Goal: Information Seeking & Learning: Learn about a topic

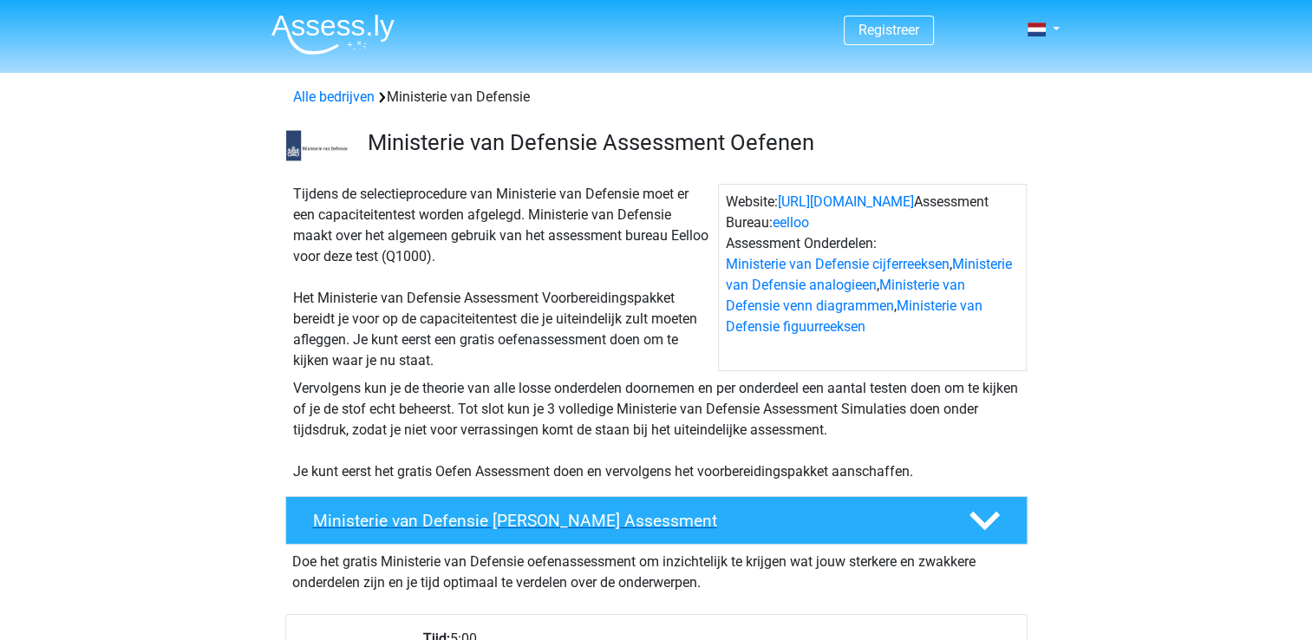
click at [658, 515] on h4 "Ministerie van Defensie Gratis Oefen Assessment" at bounding box center [627, 521] width 628 height 20
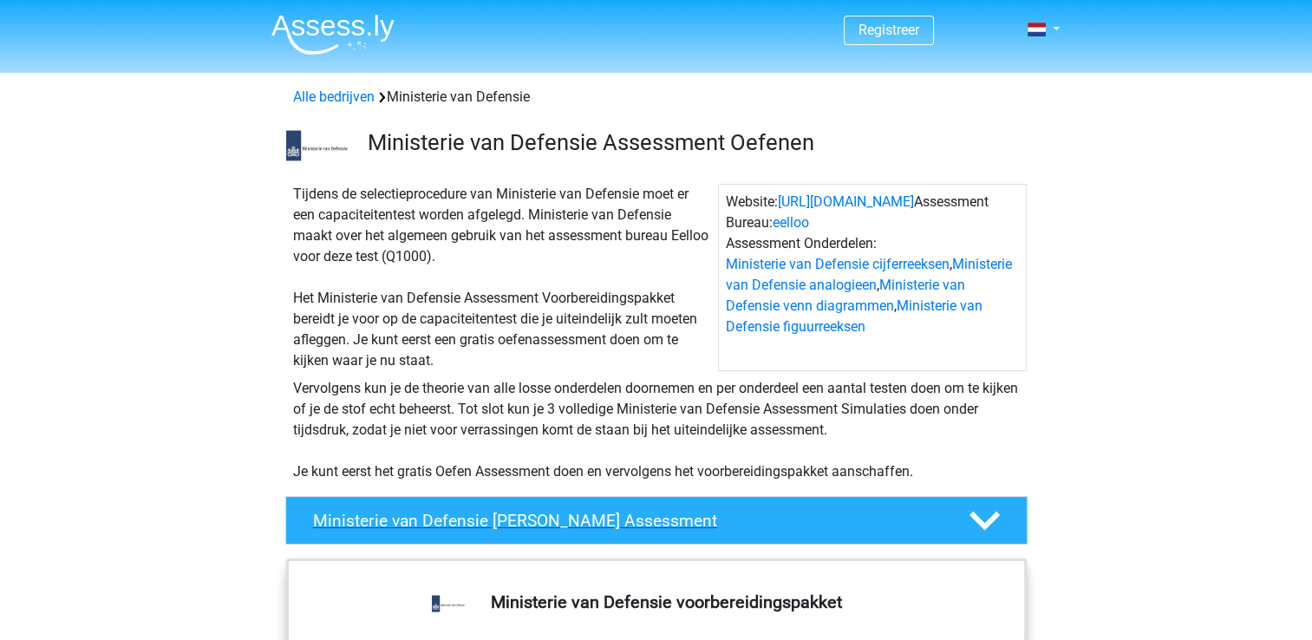
click at [876, 508] on div "Ministerie van Defensie Gratis Oefen Assessment" at bounding box center [656, 520] width 742 height 49
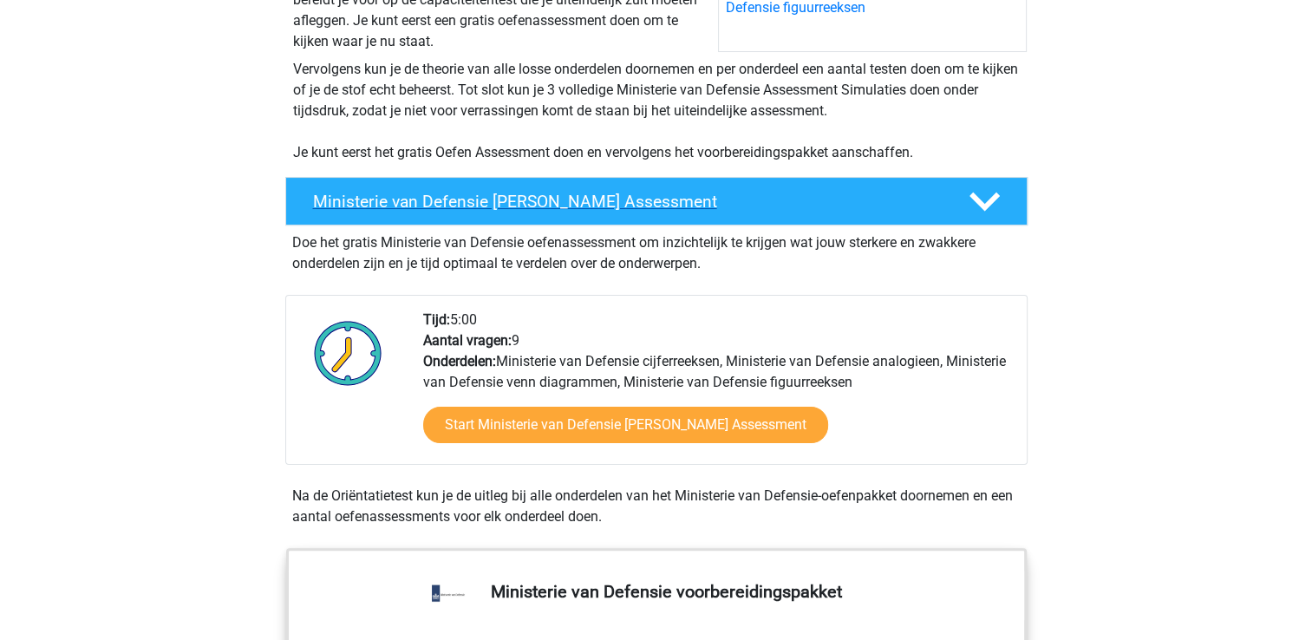
scroll to position [319, 0]
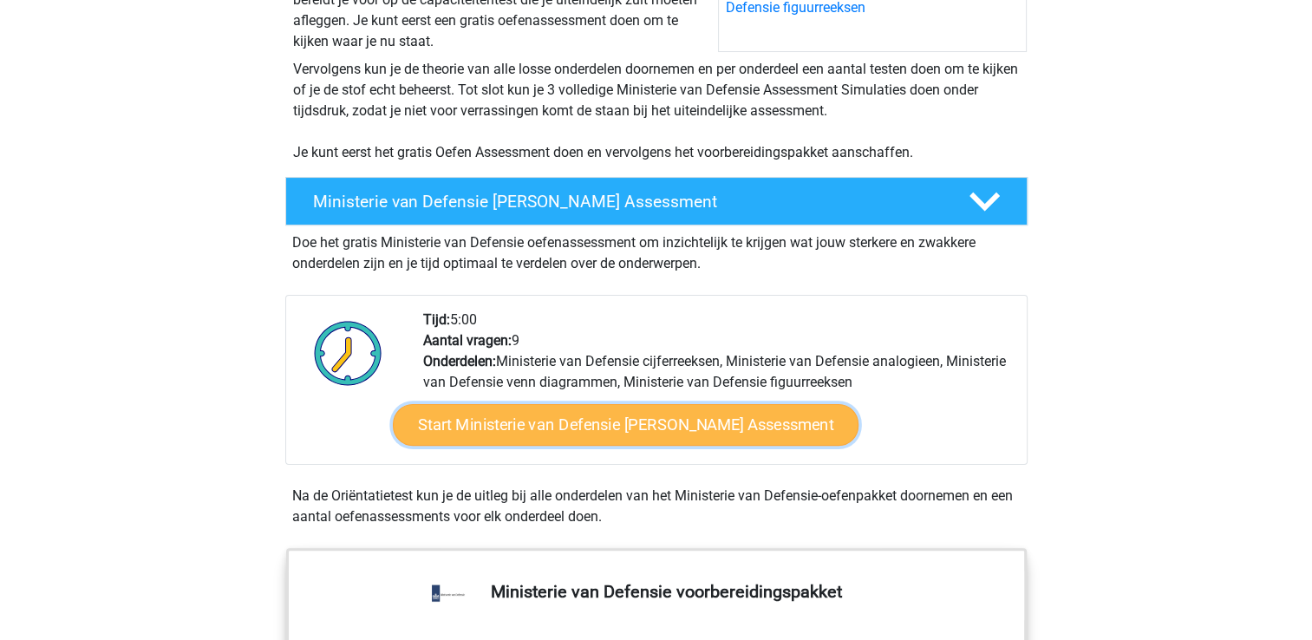
click at [743, 426] on link "Start Ministerie van Defensie Gratis Oefen Assessment" at bounding box center [625, 425] width 466 height 42
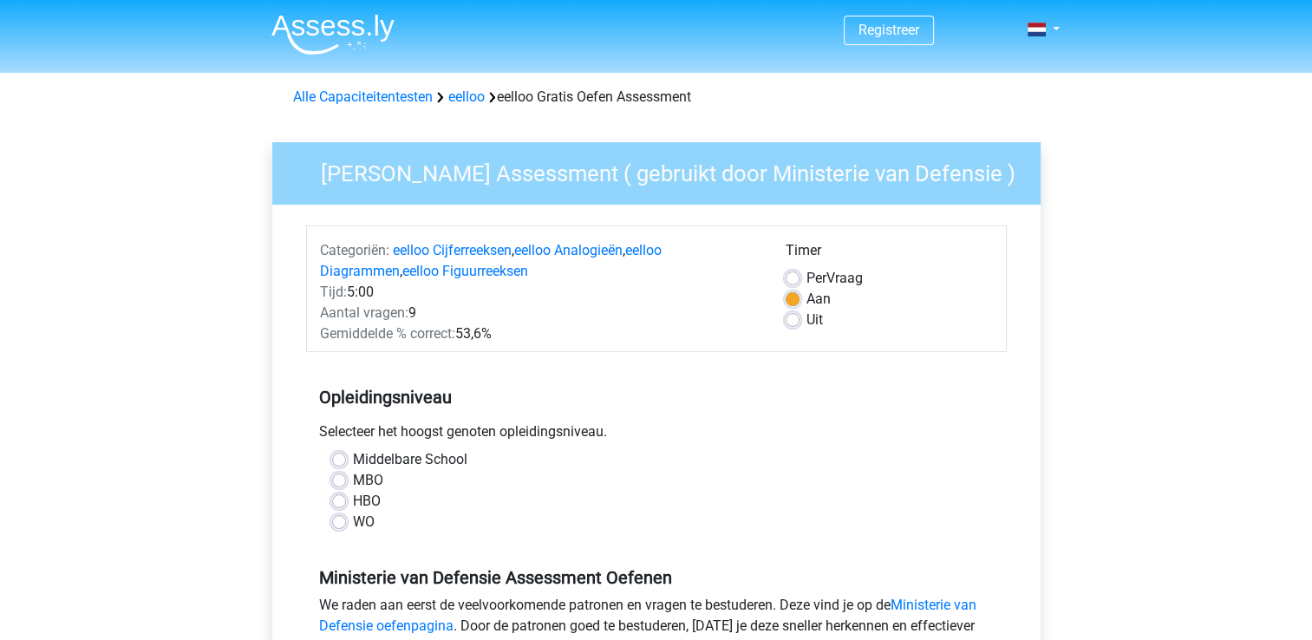
click at [353, 460] on label "Middelbare School" at bounding box center [410, 459] width 114 height 21
click at [341, 460] on input "Middelbare School" at bounding box center [339, 457] width 14 height 17
radio input "true"
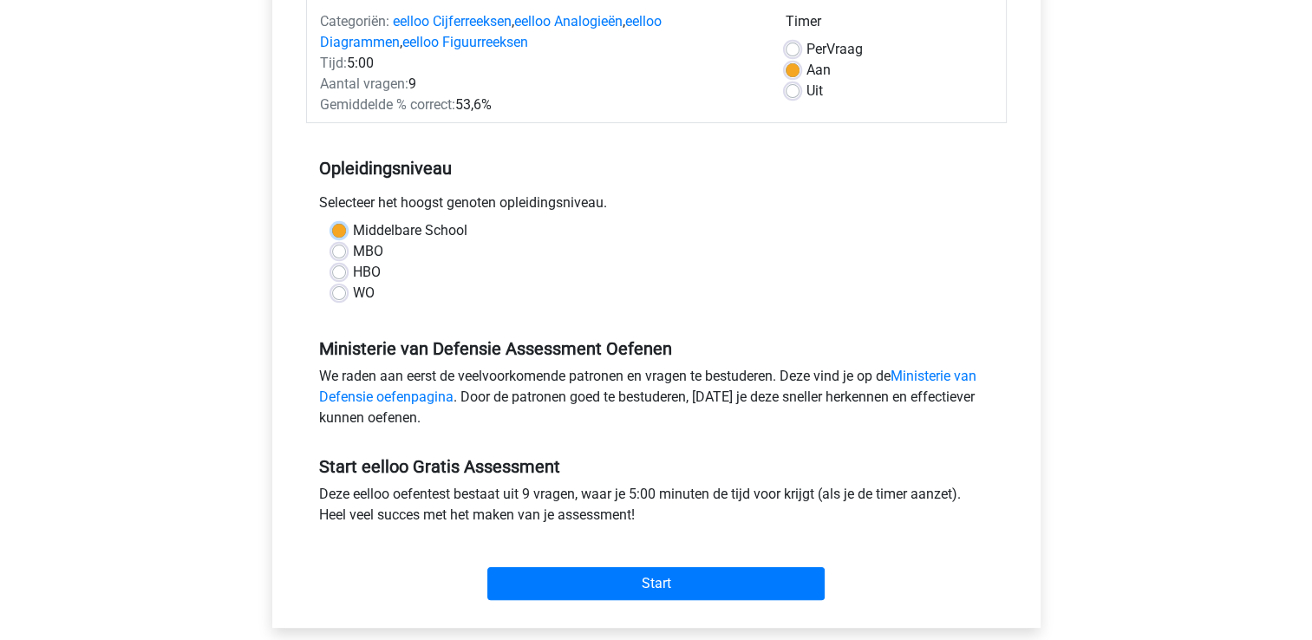
scroll to position [229, 0]
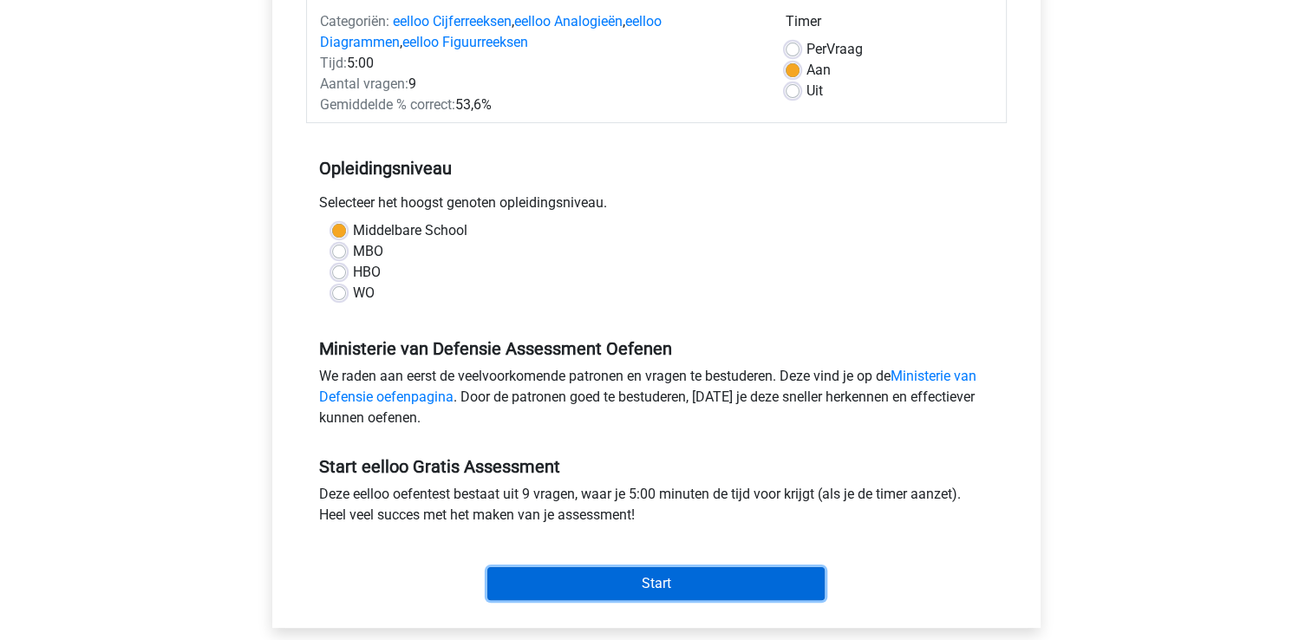
click at [592, 586] on input "Start" at bounding box center [655, 583] width 337 height 33
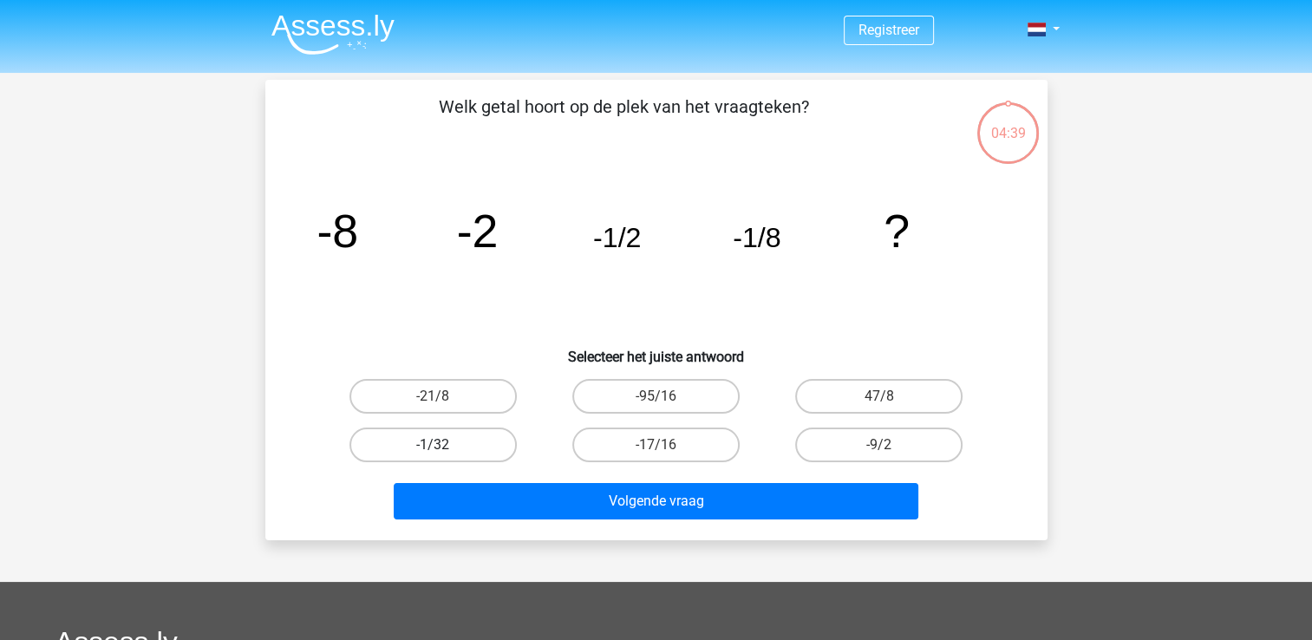
click at [446, 442] on label "-1/32" at bounding box center [432, 444] width 167 height 35
click at [444, 445] on input "-1/32" at bounding box center [438, 450] width 11 height 11
radio input "true"
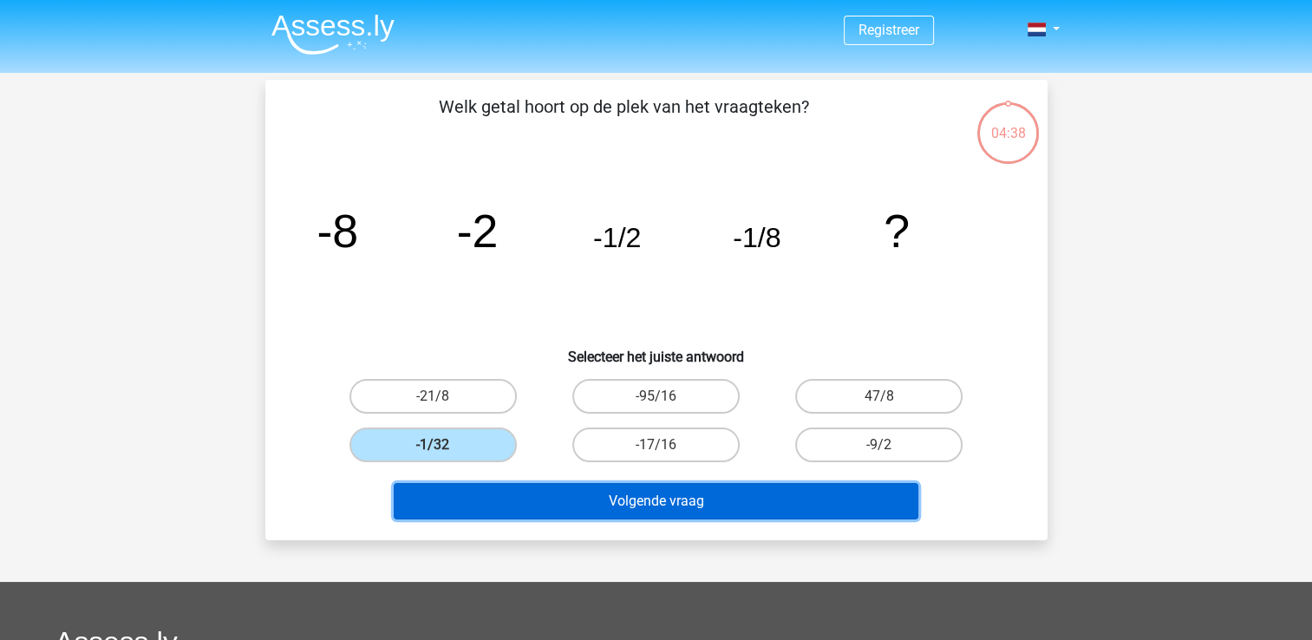
click at [577, 490] on button "Volgende vraag" at bounding box center [656, 501] width 524 height 36
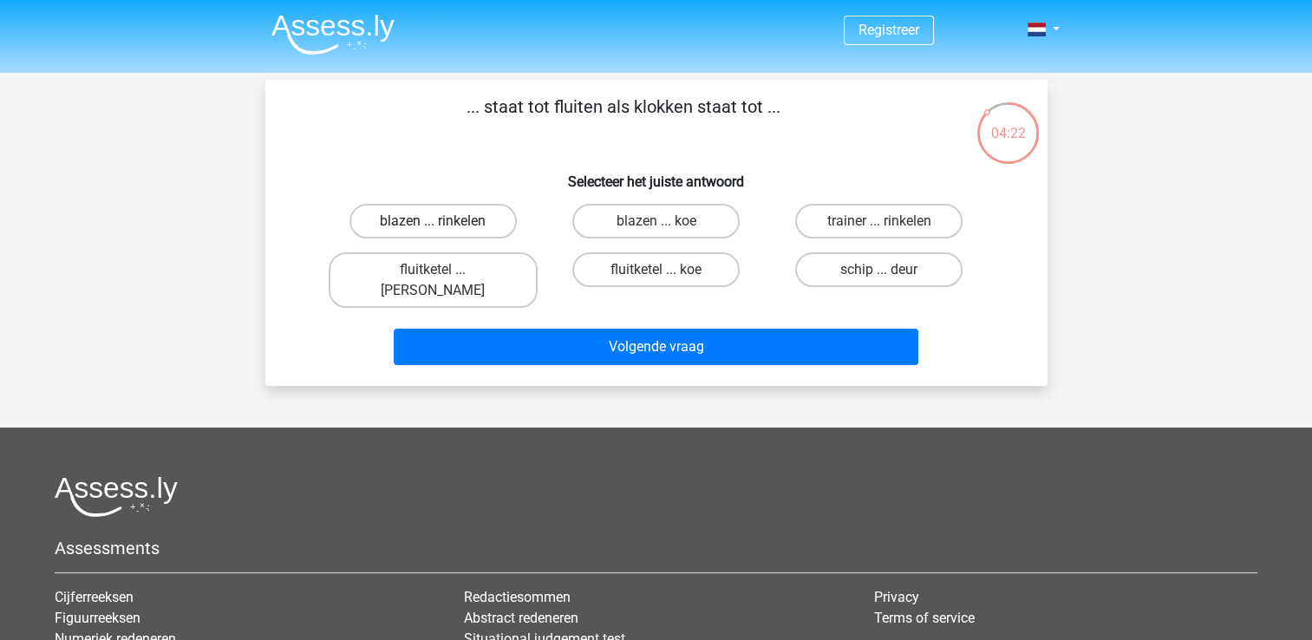
click at [451, 220] on label "blazen ... rinkelen" at bounding box center [432, 221] width 167 height 35
click at [444, 221] on input "blazen ... rinkelen" at bounding box center [438, 226] width 11 height 11
radio input "true"
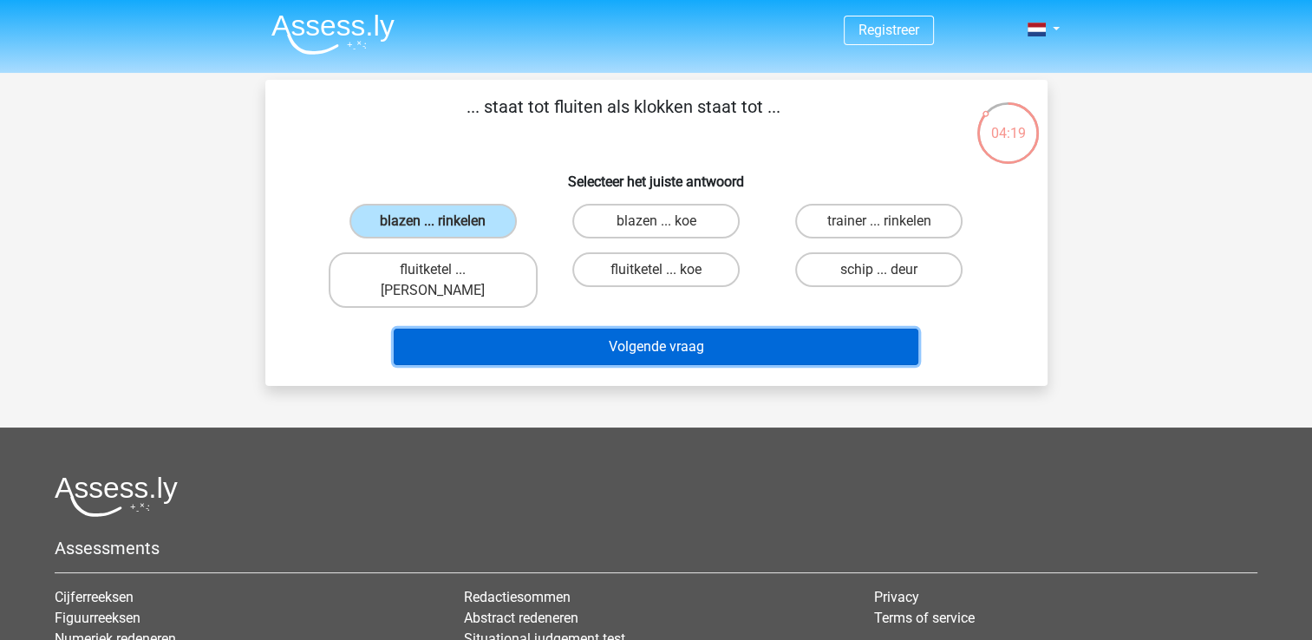
click at [616, 331] on button "Volgende vraag" at bounding box center [656, 347] width 524 height 36
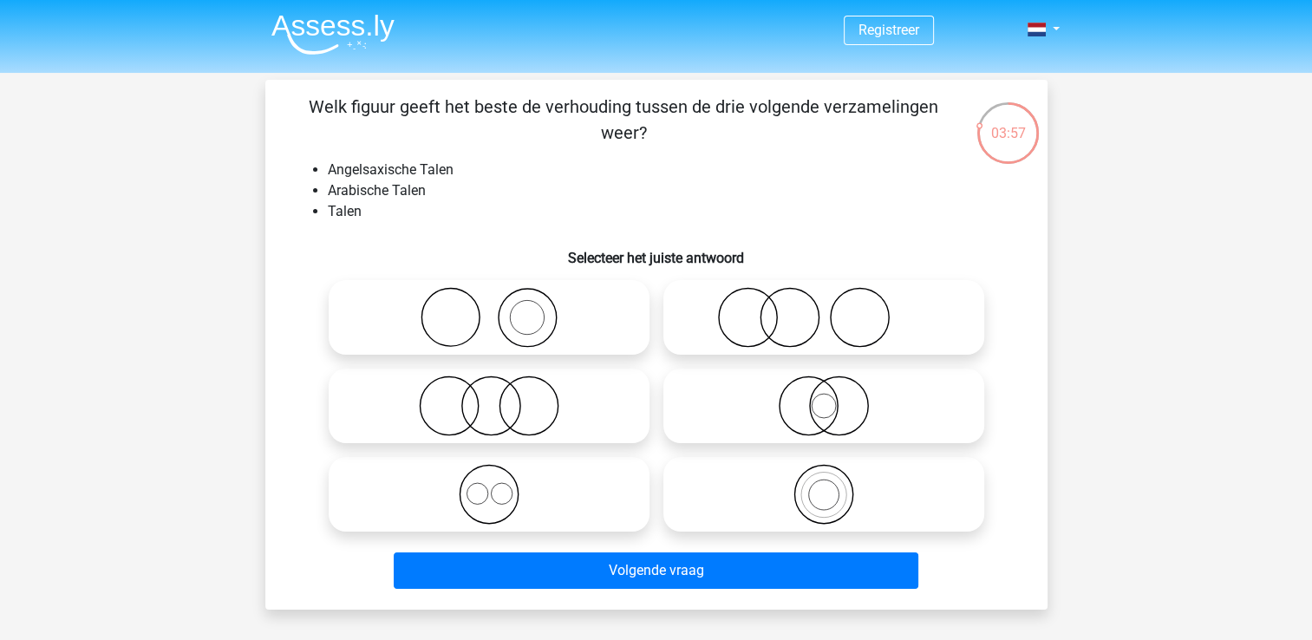
click at [543, 487] on icon at bounding box center [489, 494] width 307 height 61
click at [500, 485] on input "radio" at bounding box center [494, 479] width 11 height 11
radio input "true"
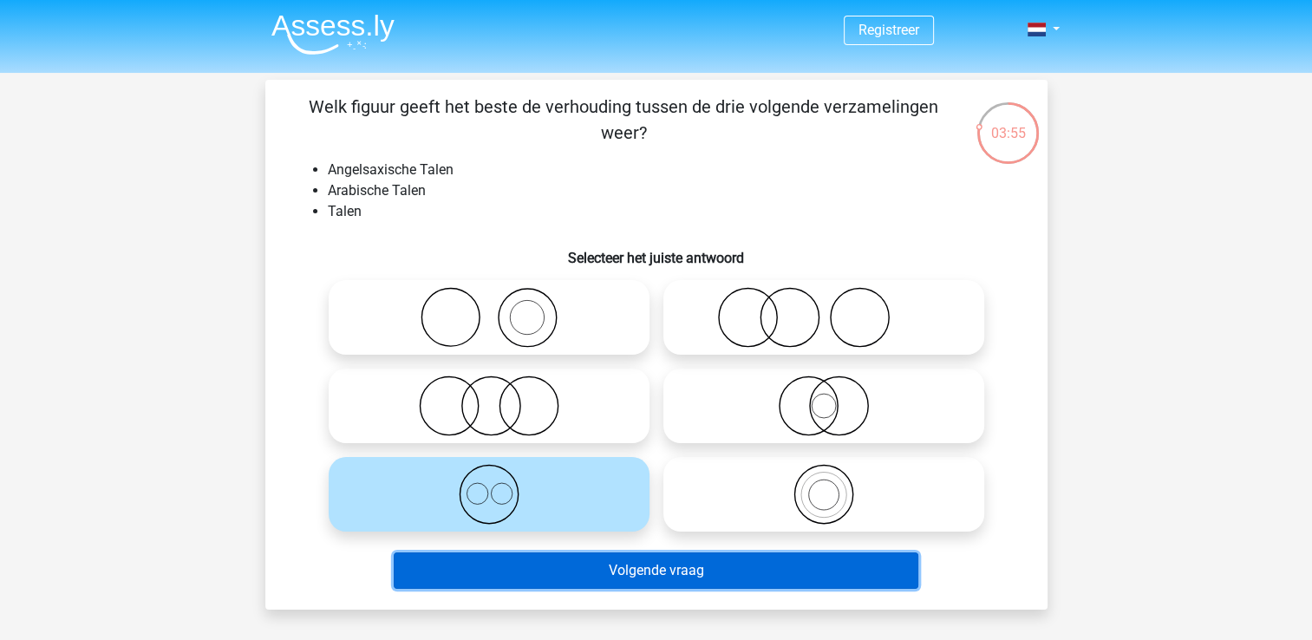
click at [660, 568] on button "Volgende vraag" at bounding box center [656, 570] width 524 height 36
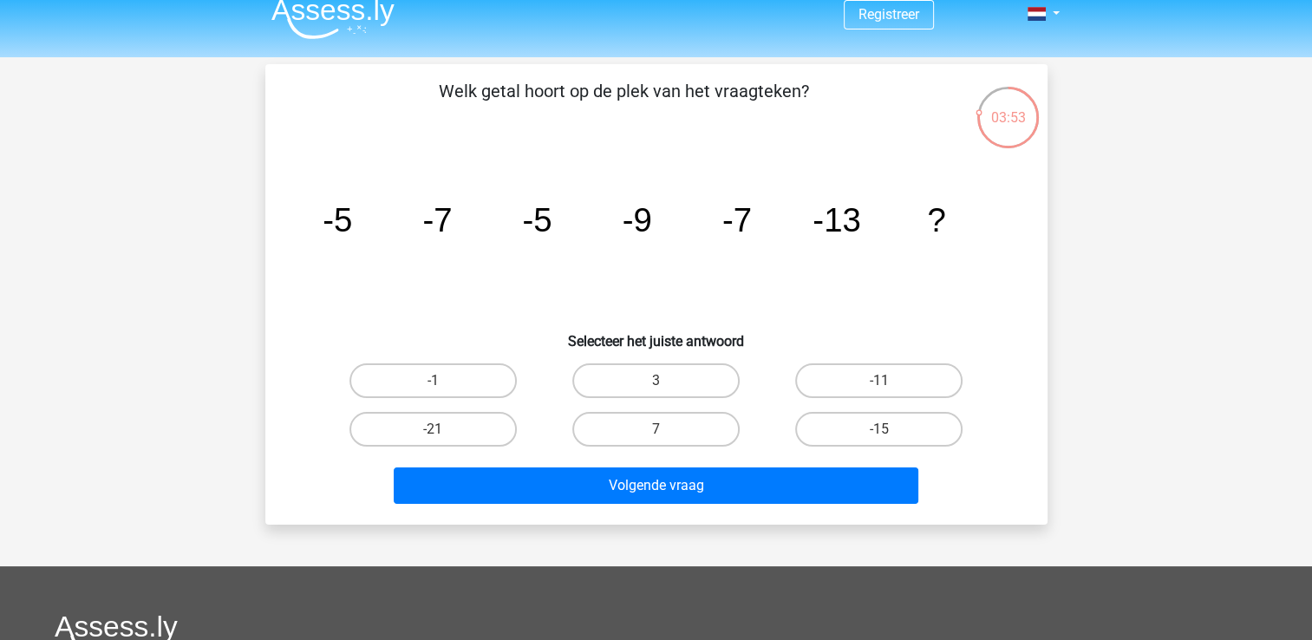
scroll to position [15, 0]
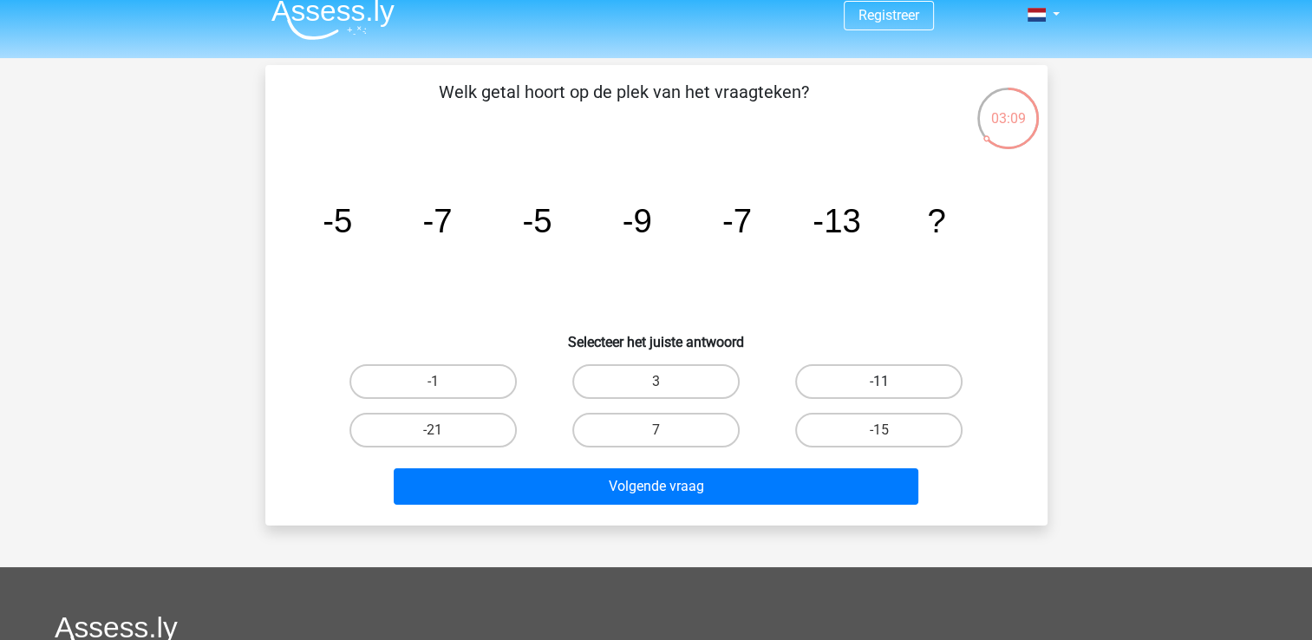
click at [894, 376] on label "-11" at bounding box center [878, 381] width 167 height 35
click at [890, 381] on input "-11" at bounding box center [884, 386] width 11 height 11
radio input "true"
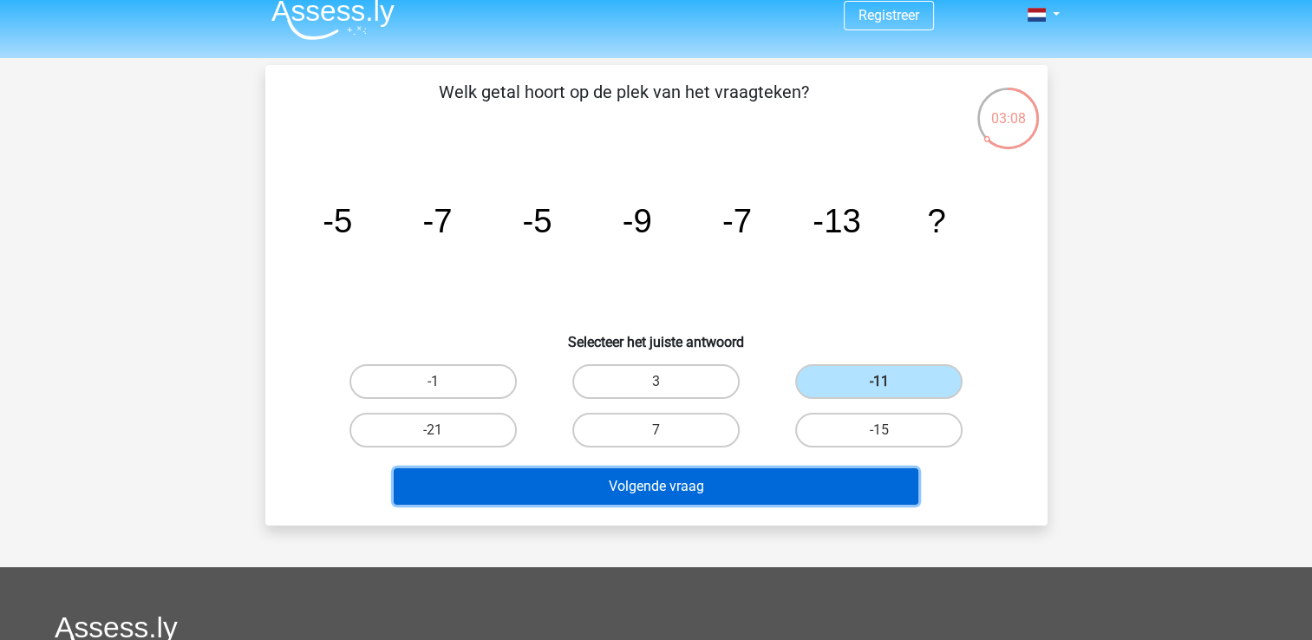
click at [831, 481] on button "Volgende vraag" at bounding box center [656, 486] width 524 height 36
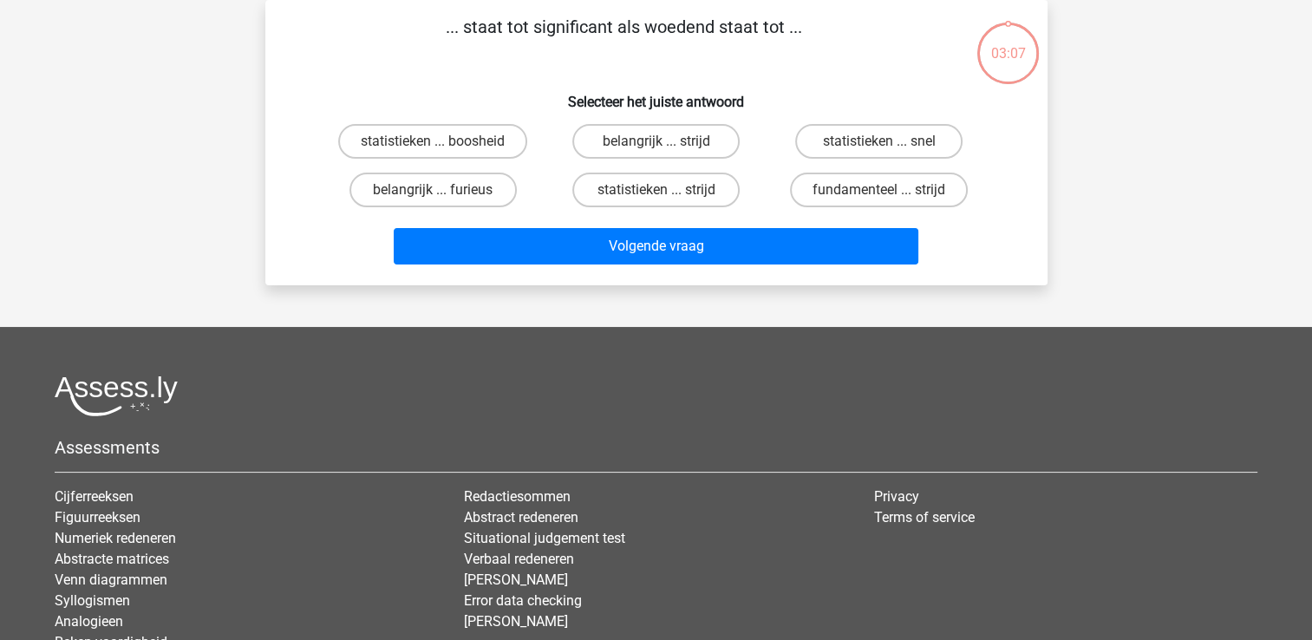
scroll to position [0, 0]
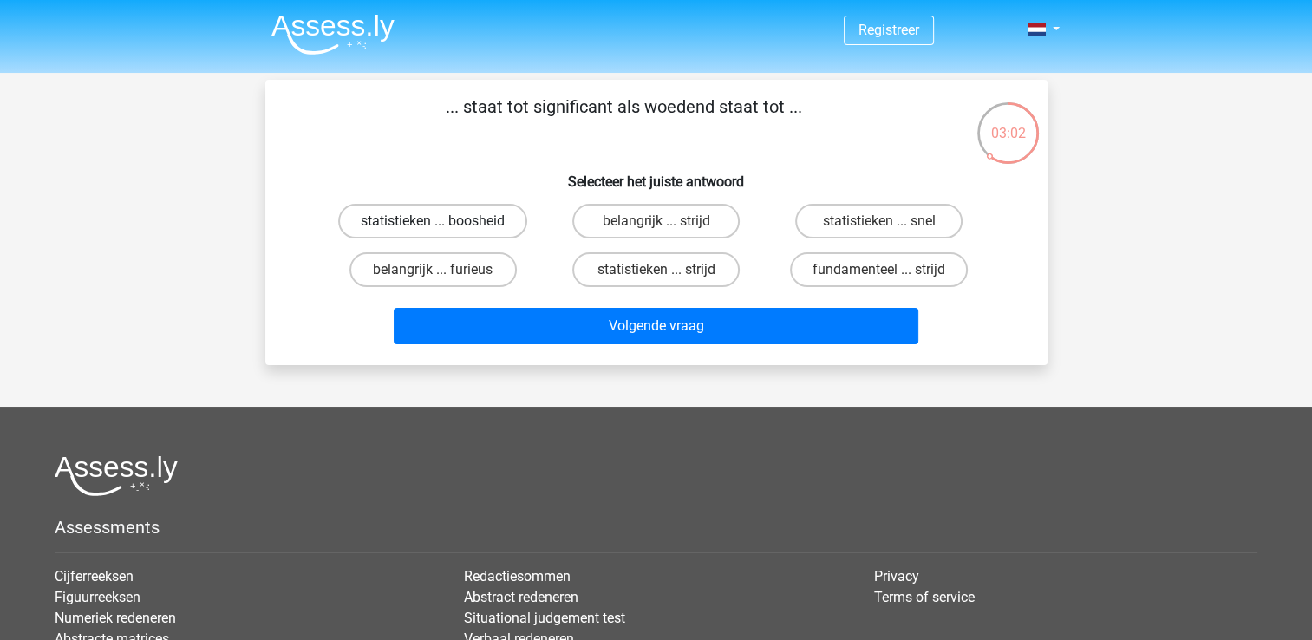
click at [476, 217] on label "statistieken ... boosheid" at bounding box center [432, 221] width 189 height 35
click at [444, 221] on input "statistieken ... boosheid" at bounding box center [438, 226] width 11 height 11
radio input "true"
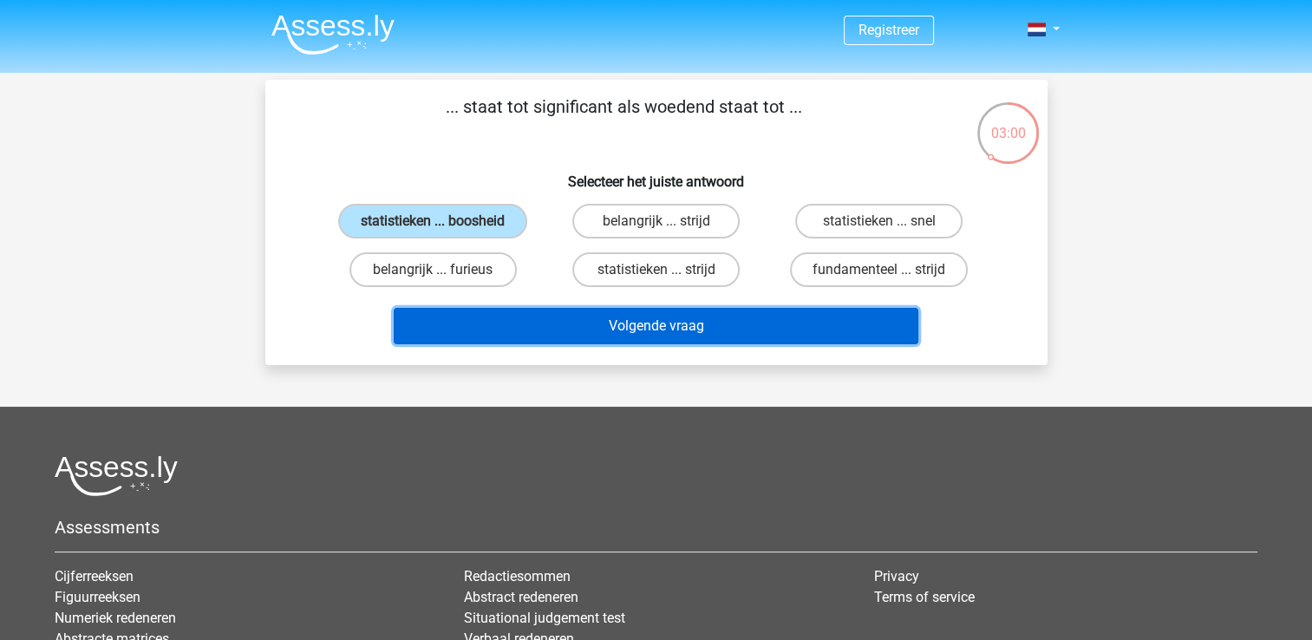
click at [605, 330] on button "Volgende vraag" at bounding box center [656, 326] width 524 height 36
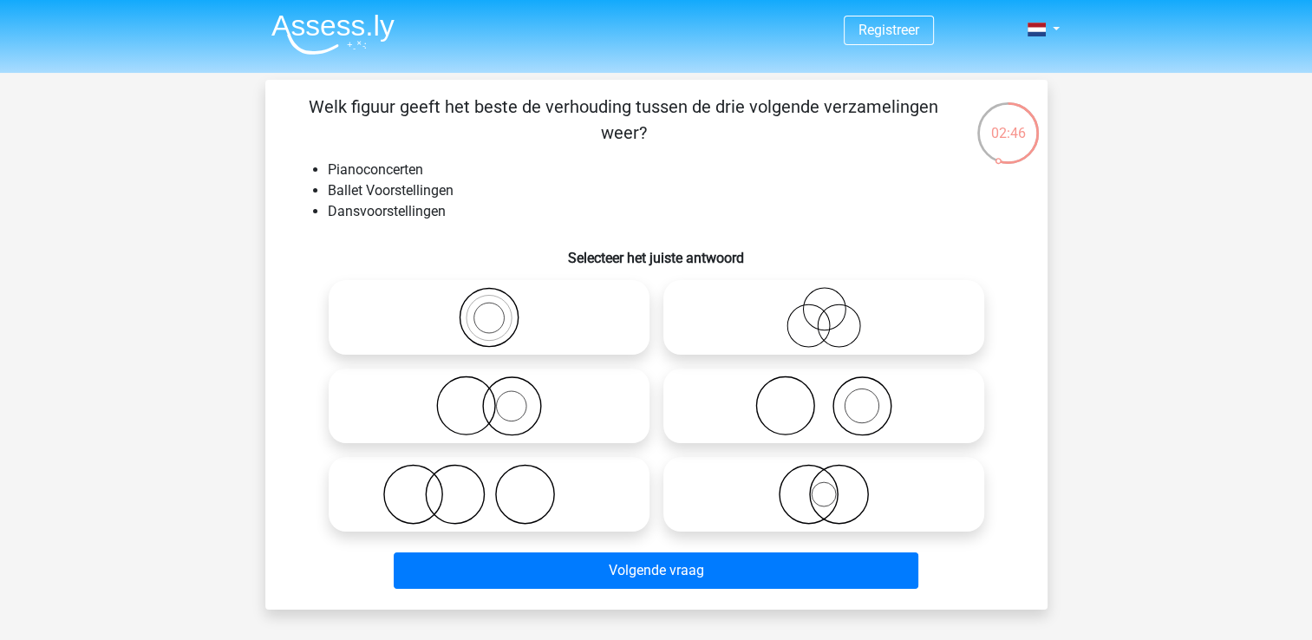
click at [755, 389] on icon at bounding box center [823, 405] width 307 height 61
click at [824, 389] on input "radio" at bounding box center [829, 391] width 11 height 11
radio input "true"
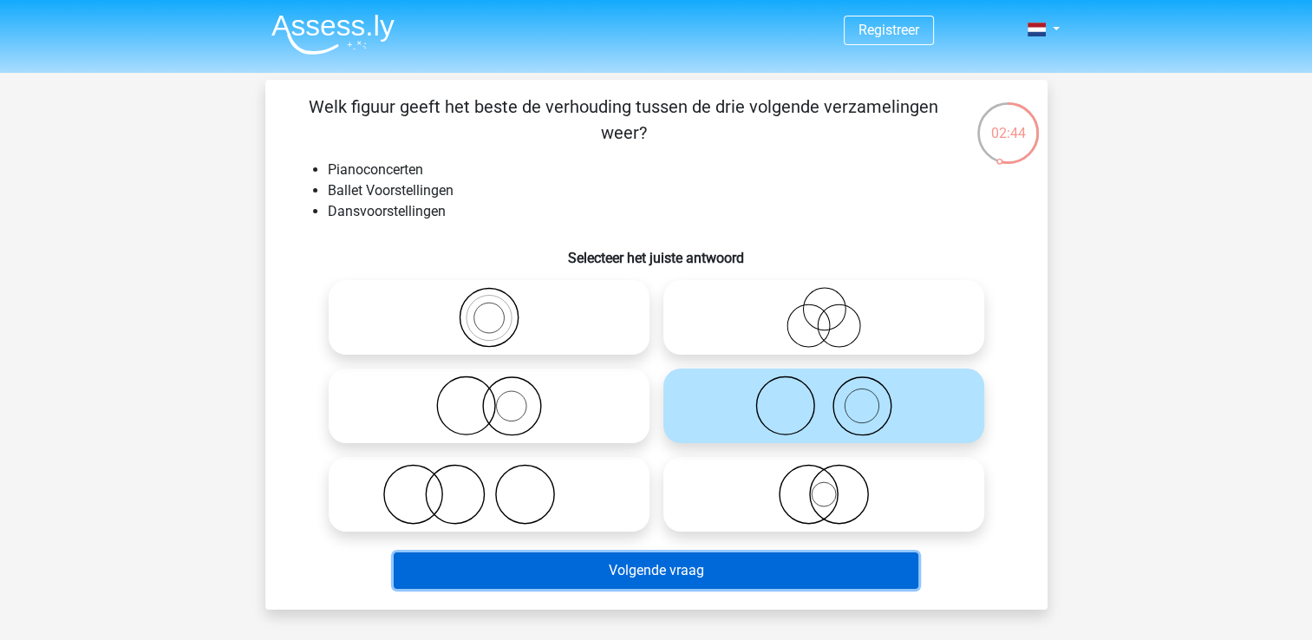
click at [753, 565] on button "Volgende vraag" at bounding box center [656, 570] width 524 height 36
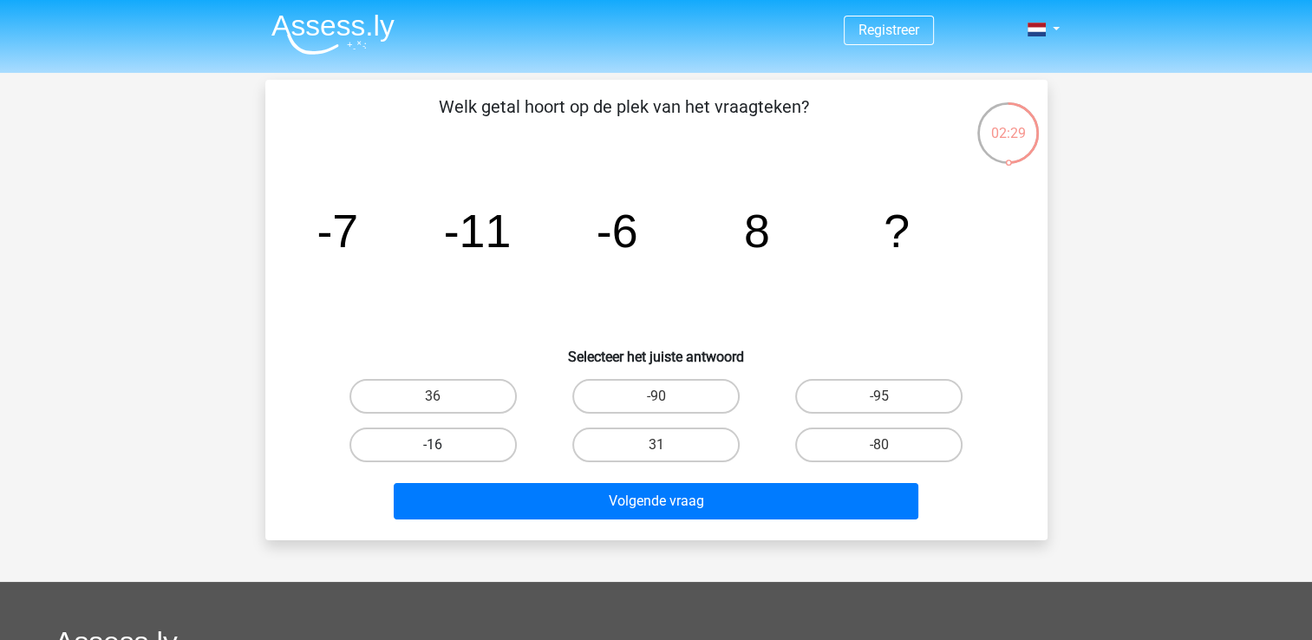
click at [459, 428] on label "-16" at bounding box center [432, 444] width 167 height 35
click at [444, 445] on input "-16" at bounding box center [438, 450] width 11 height 11
radio input "true"
click at [626, 454] on label "31" at bounding box center [655, 444] width 167 height 35
click at [655, 454] on input "31" at bounding box center [660, 450] width 11 height 11
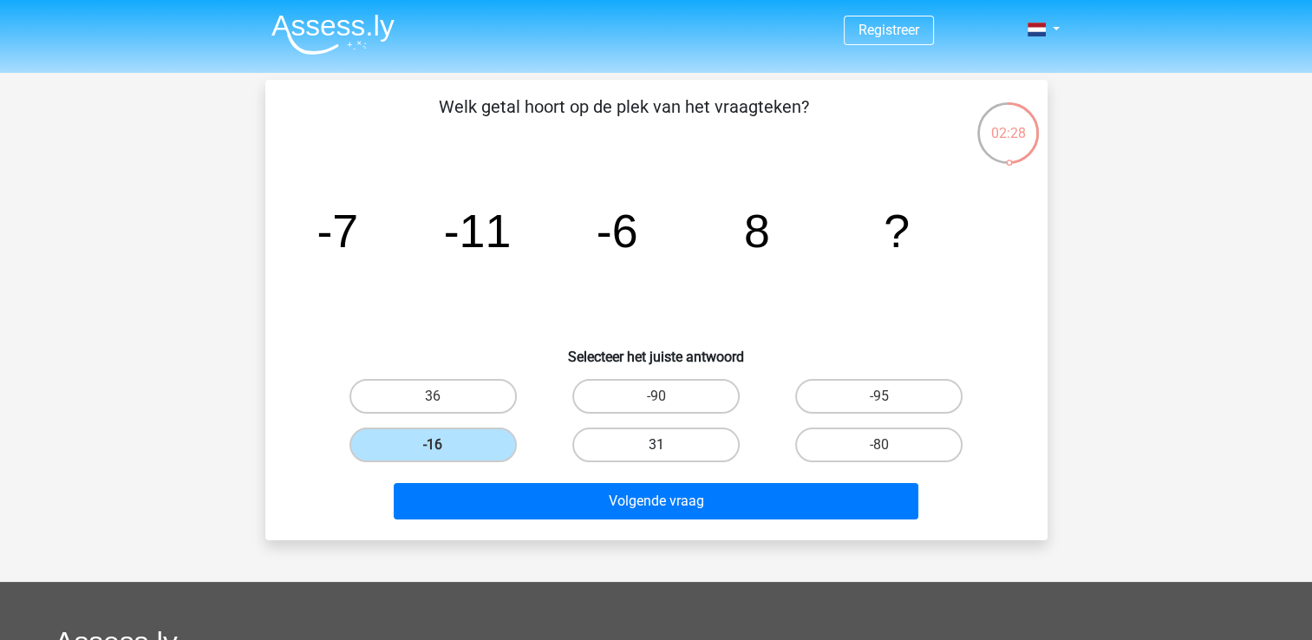
radio input "true"
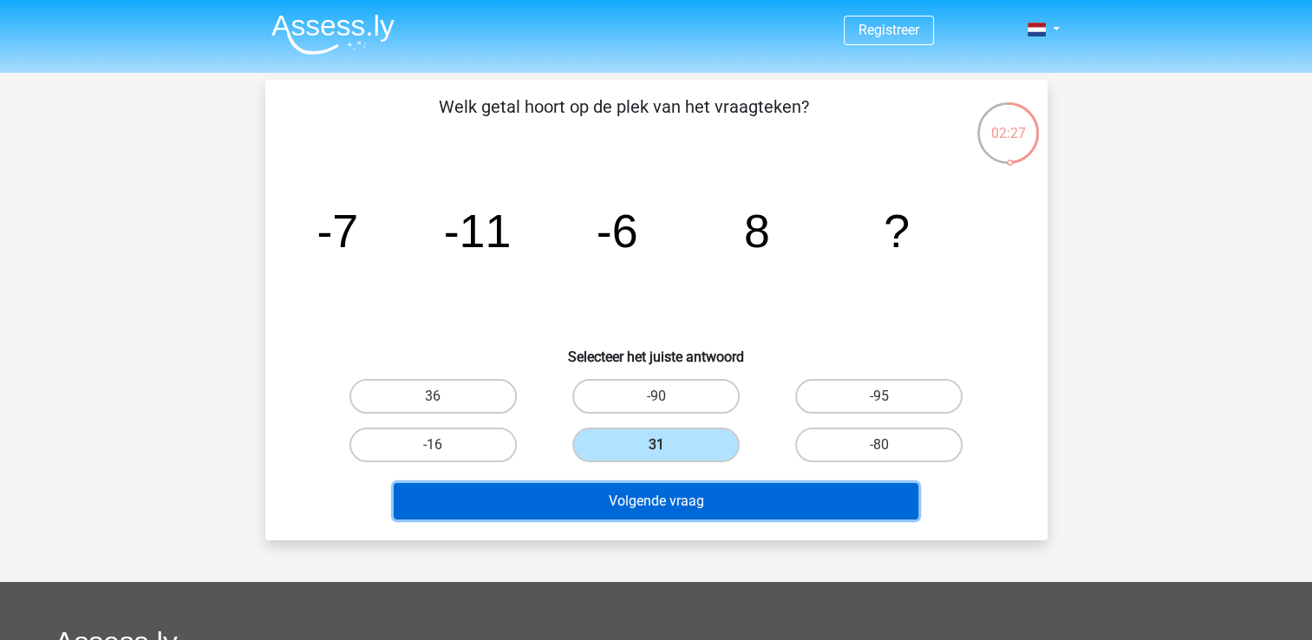
click at [670, 506] on button "Volgende vraag" at bounding box center [656, 501] width 524 height 36
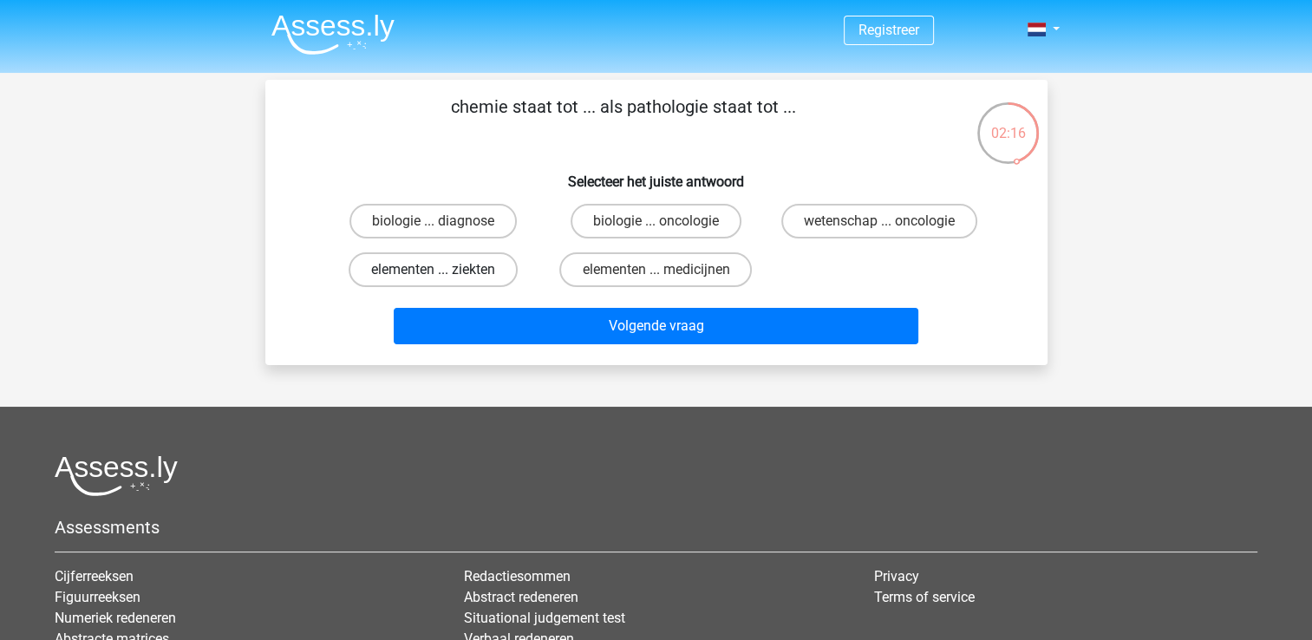
click at [485, 269] on label "elementen ... ziekten" at bounding box center [433, 269] width 169 height 35
click at [444, 270] on input "elementen ... ziekten" at bounding box center [438, 275] width 11 height 11
radio input "true"
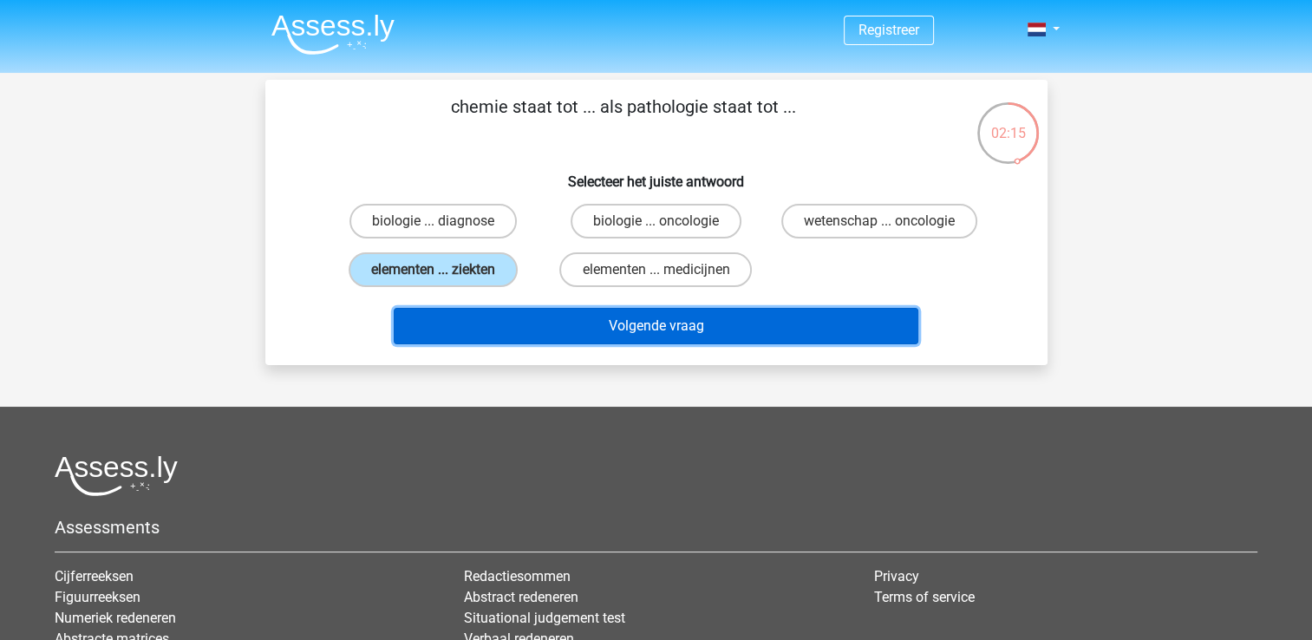
click at [558, 319] on button "Volgende vraag" at bounding box center [656, 326] width 524 height 36
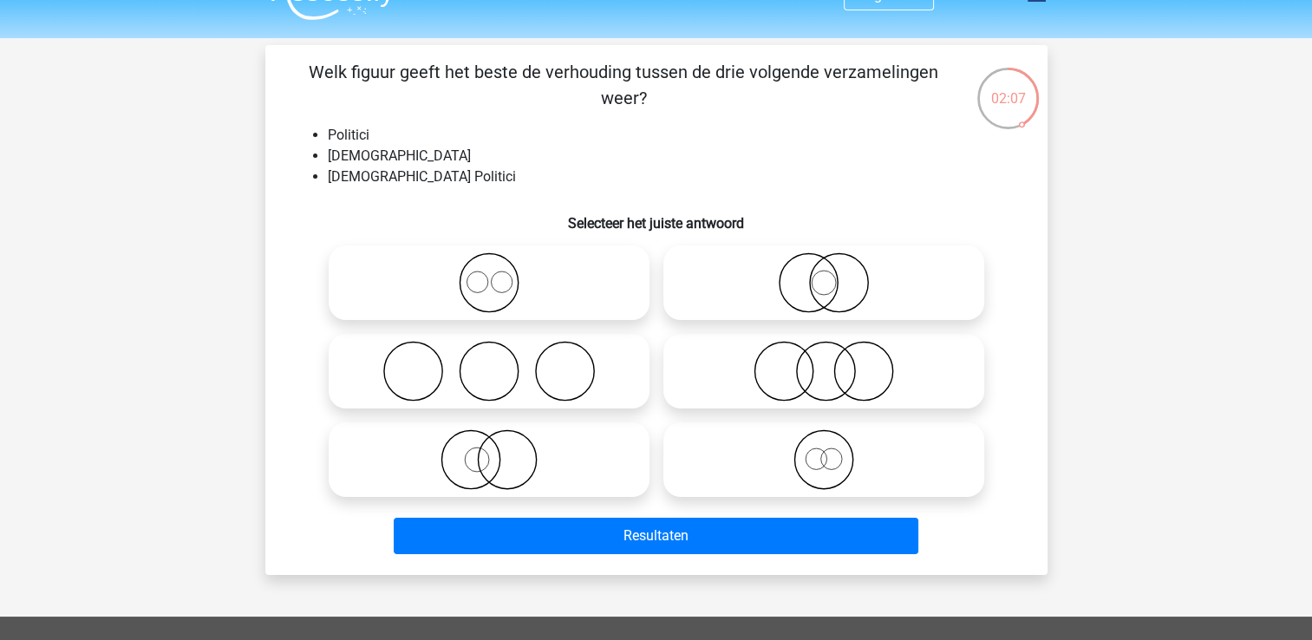
scroll to position [34, 0]
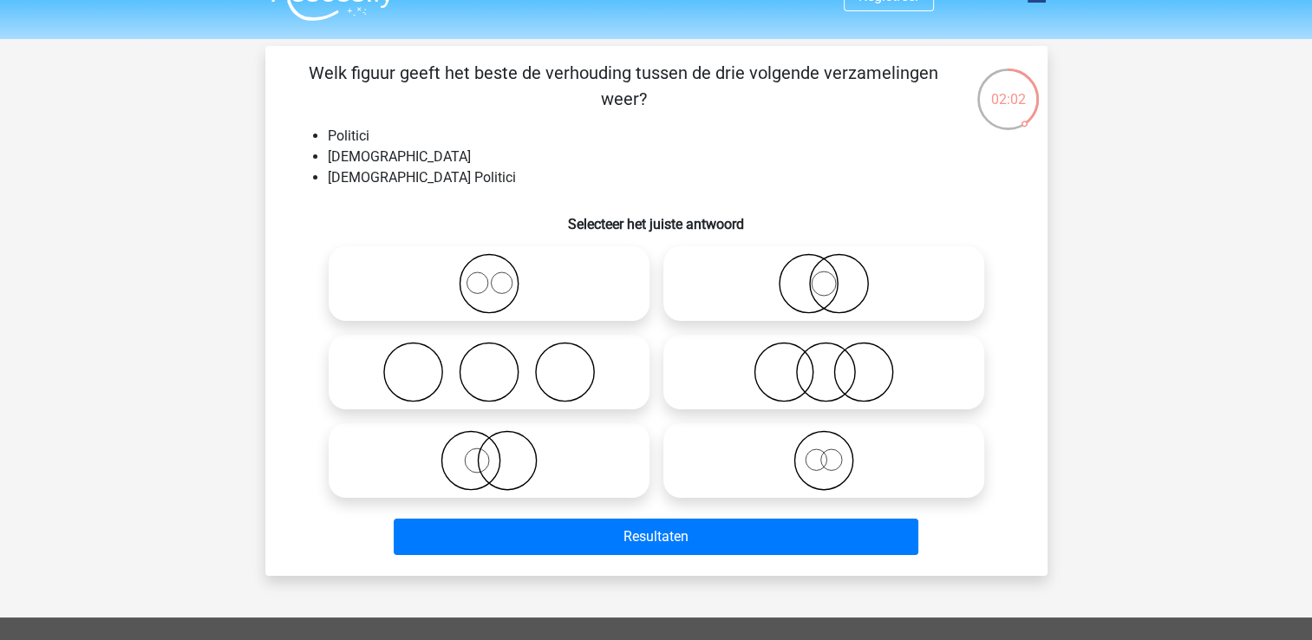
click at [574, 458] on icon at bounding box center [489, 460] width 307 height 61
click at [500, 452] on input "radio" at bounding box center [494, 445] width 11 height 11
radio input "true"
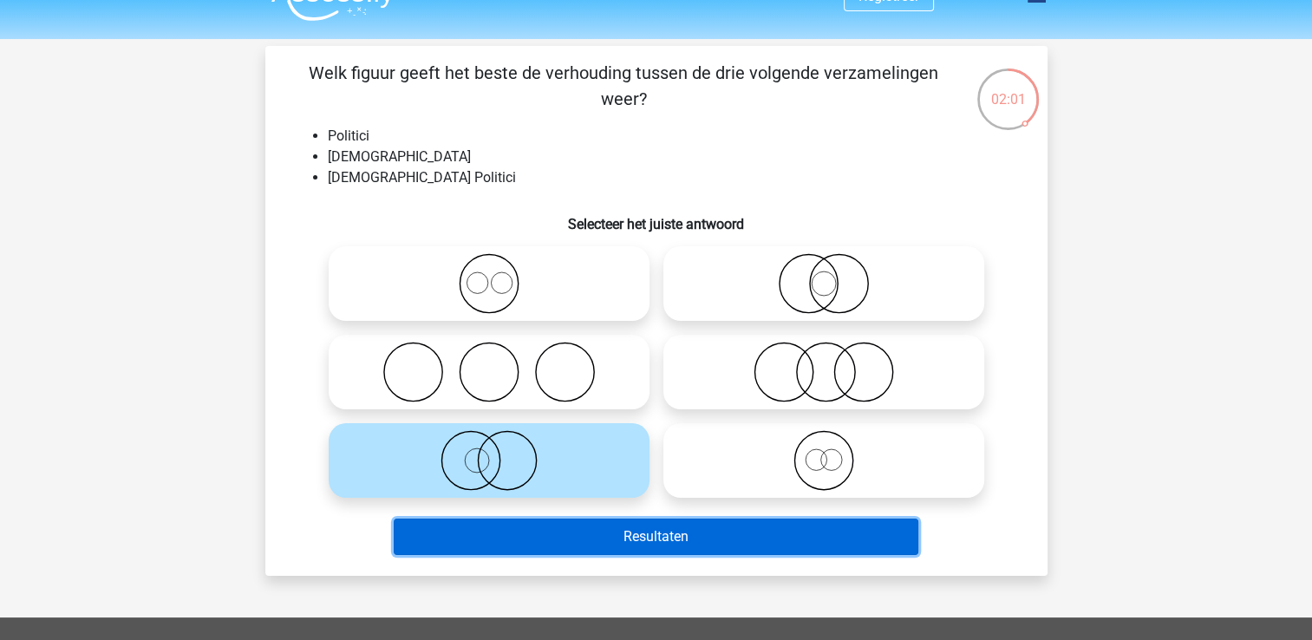
click at [665, 548] on button "Resultaten" at bounding box center [656, 536] width 524 height 36
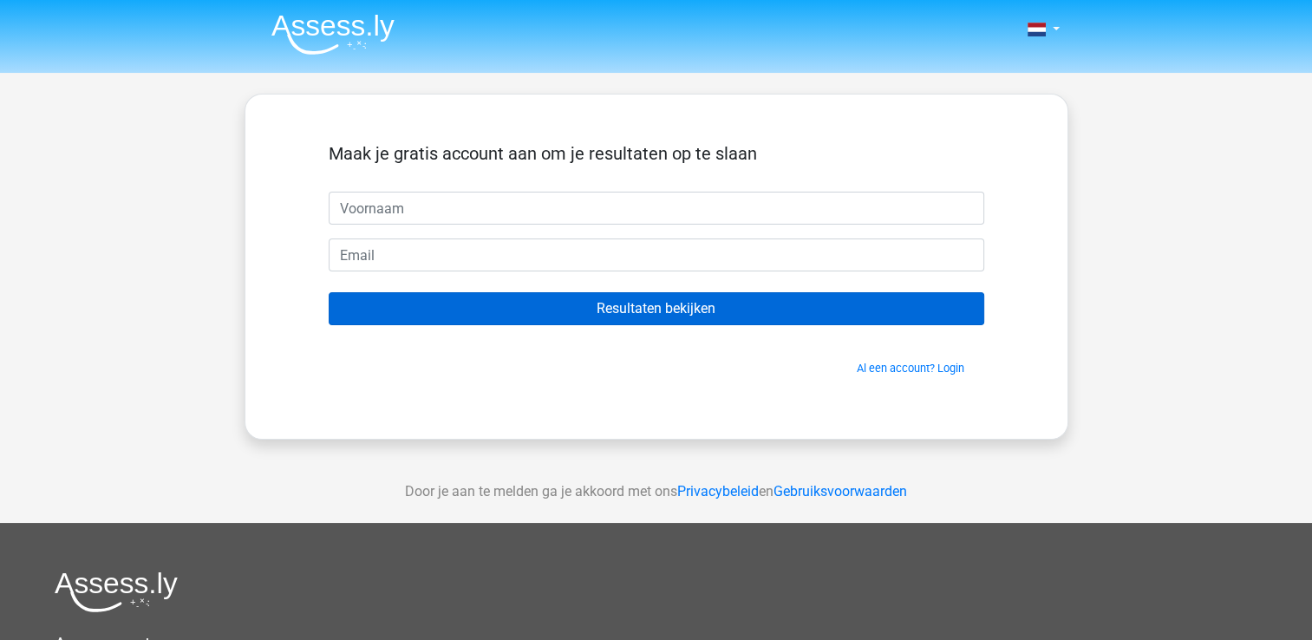
drag, startPoint x: 562, startPoint y: 325, endPoint x: 551, endPoint y: 303, distance: 24.8
click at [551, 303] on form "Maak je gratis account aan om je resultaten op te slaan Resultaten bekijken Al …" at bounding box center [656, 259] width 655 height 233
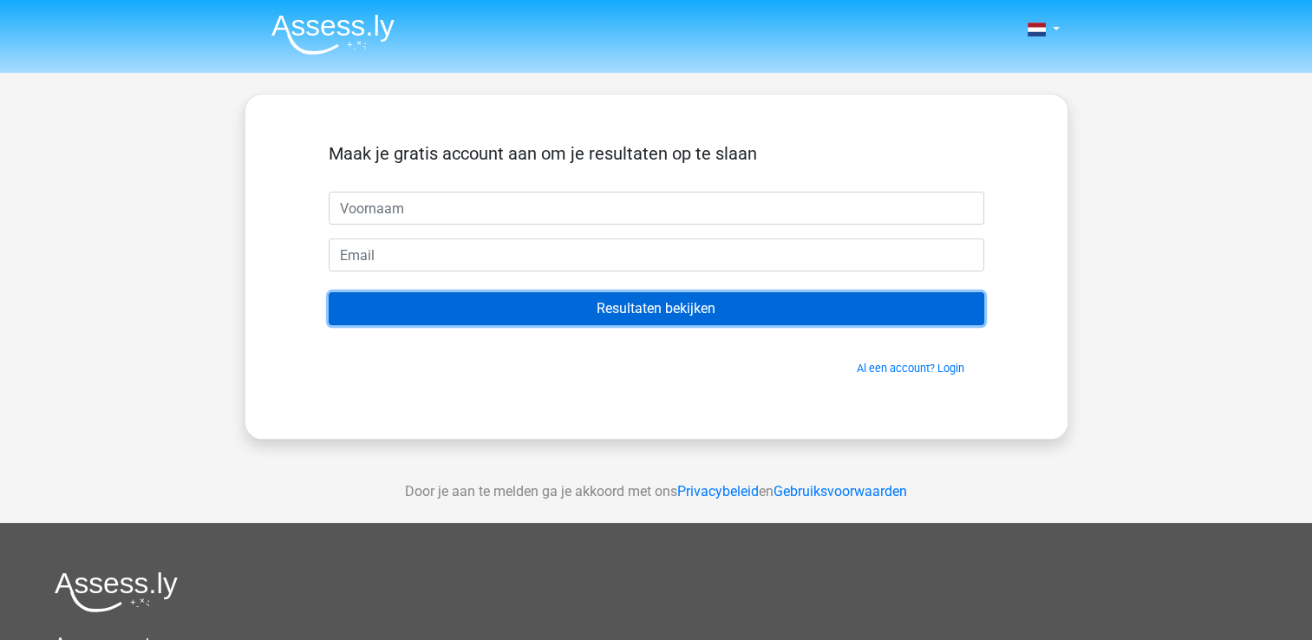
click at [551, 303] on input "Resultaten bekijken" at bounding box center [656, 308] width 655 height 33
